Goal: Check status: Check status

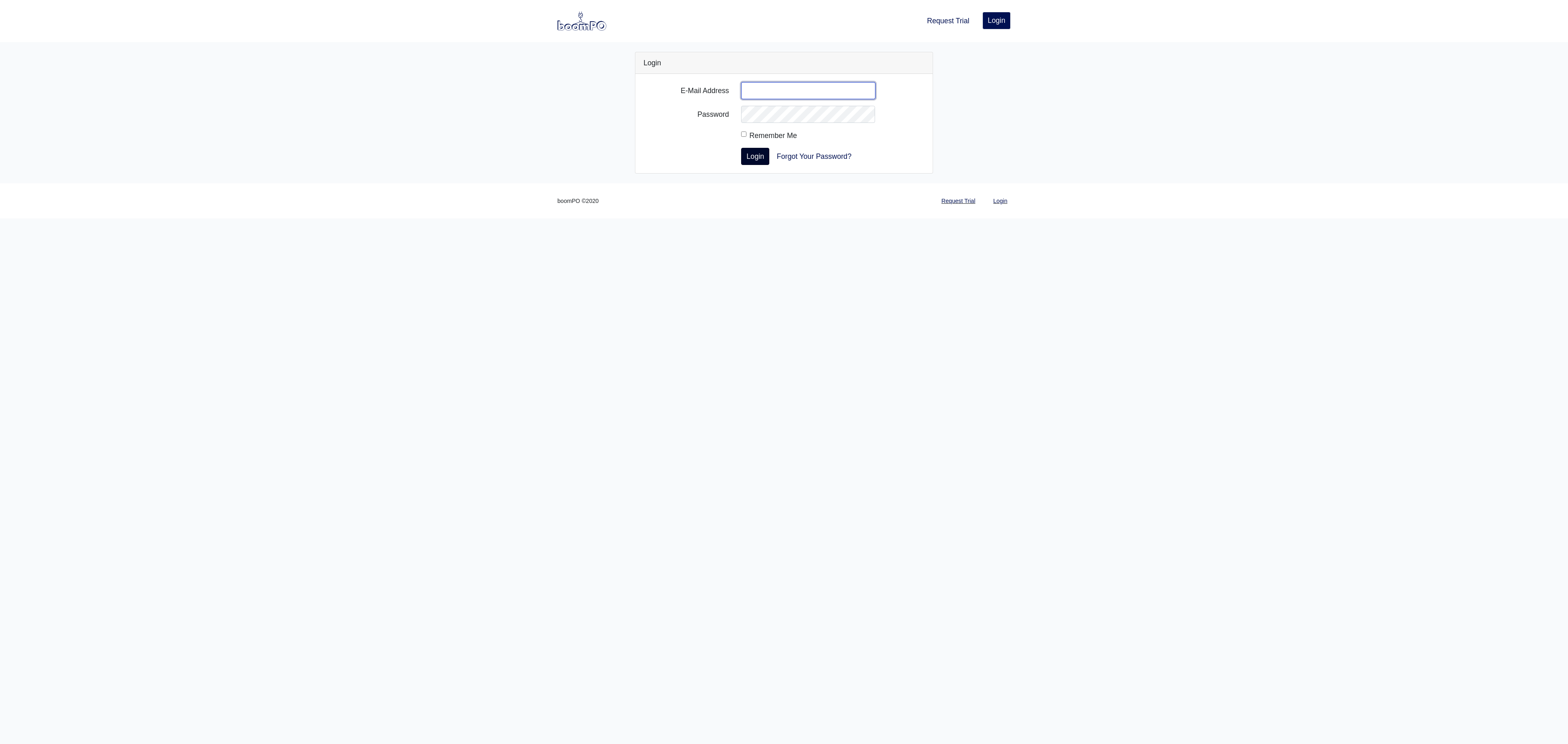
type input "kellen@benefast.com"
click at [749, 155] on button "Login" at bounding box center [755, 156] width 28 height 17
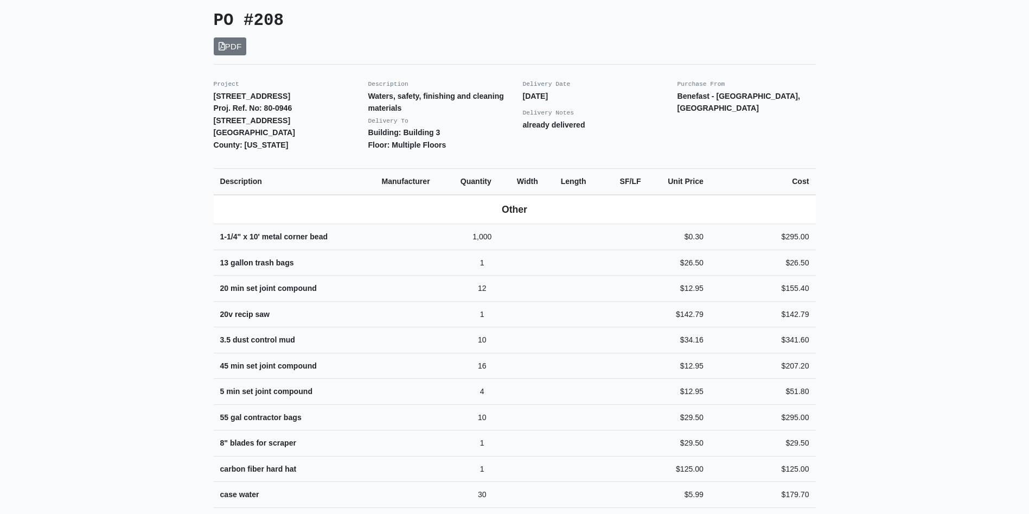
scroll to position [192, 0]
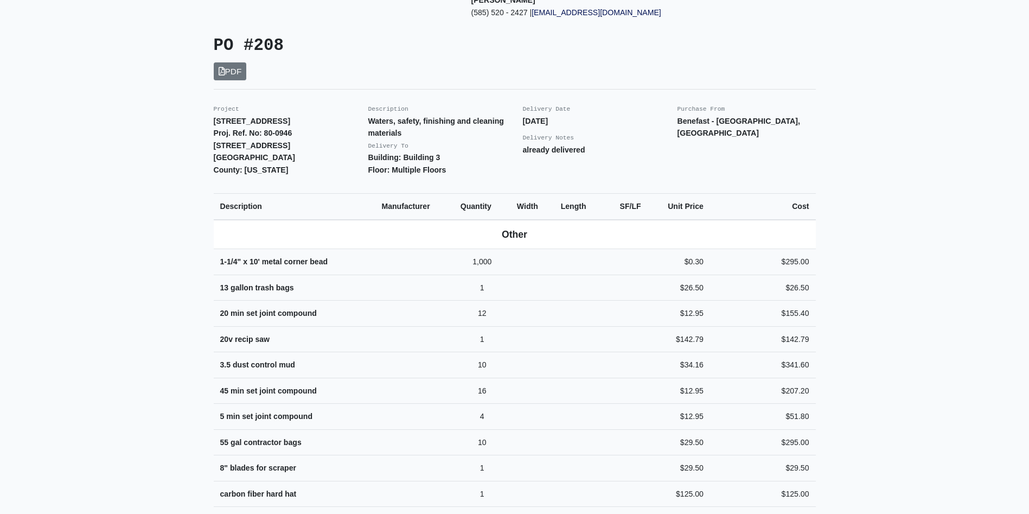
click at [273, 48] on h3 "PO #208" at bounding box center [360, 46] width 293 height 20
click at [256, 43] on h3 "PO #208" at bounding box center [360, 46] width 293 height 20
copy h3 "208"
